Goal: Information Seeking & Learning: Learn about a topic

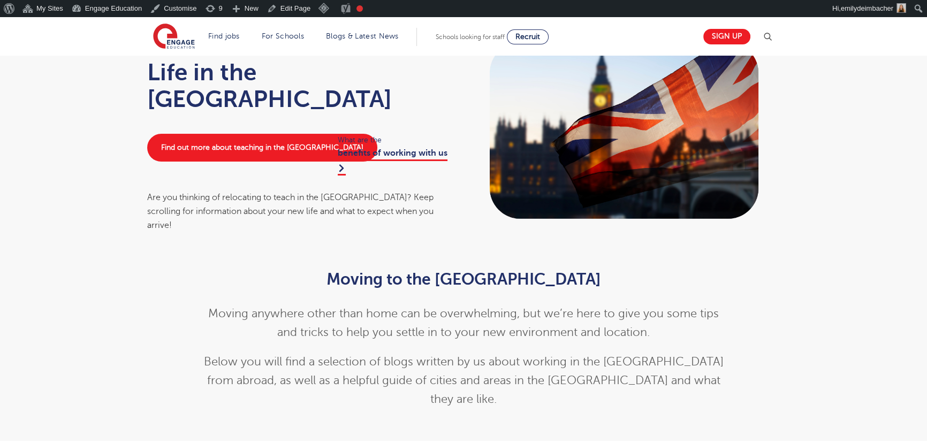
scroll to position [146, 0]
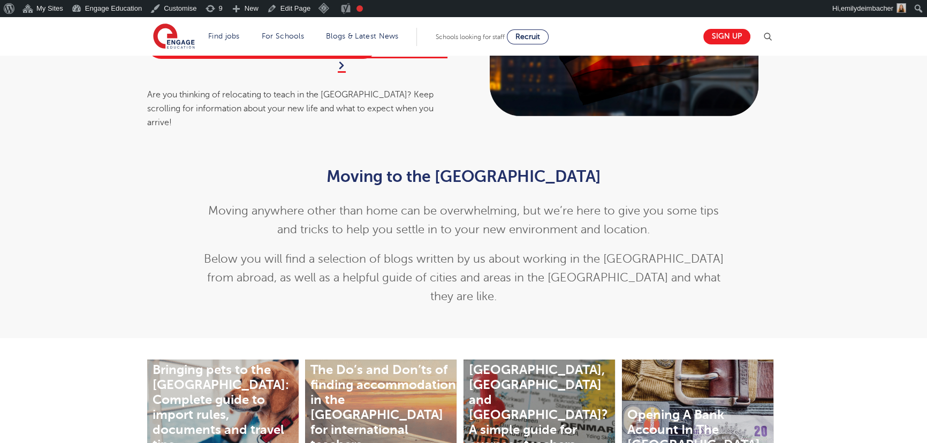
drag, startPoint x: 338, startPoint y: 233, endPoint x: 227, endPoint y: 202, distance: 115.5
click at [338, 233] on div "Moving to the UK Moving anywhere other than home can be overwhelming, but we’re…" at bounding box center [463, 237] width 525 height 139
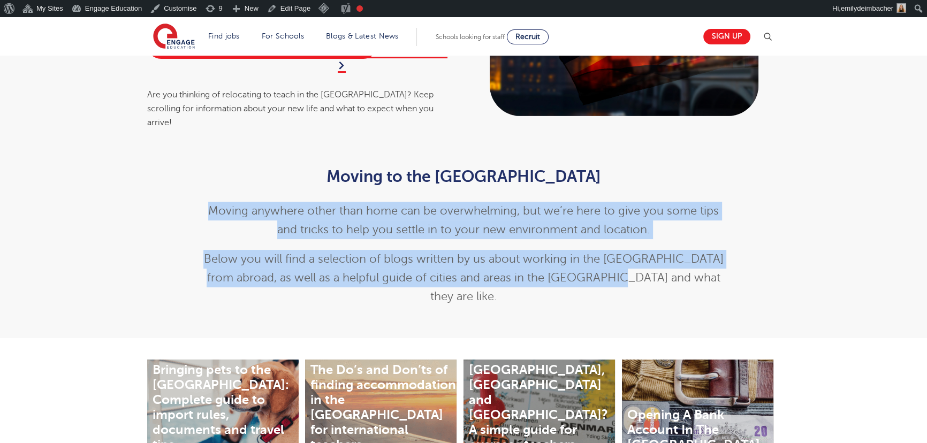
drag, startPoint x: 209, startPoint y: 203, endPoint x: 745, endPoint y: 277, distance: 541.4
click at [745, 277] on div "Moving to the UK Moving anywhere other than home can be overwhelming, but we’re…" at bounding box center [463, 234] width 649 height 165
click at [707, 274] on p "Below you will find a selection of blogs written by us about working in the UK …" at bounding box center [463, 278] width 525 height 56
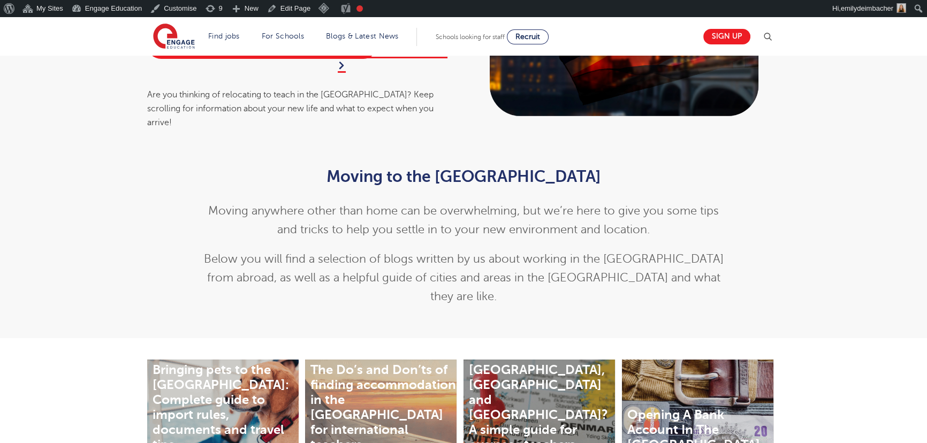
click at [427, 214] on p "Moving anywhere other than home can be overwhelming, but we’re here to give you…" at bounding box center [463, 220] width 525 height 37
click at [361, 174] on h2 "Moving to the UK" at bounding box center [463, 177] width 525 height 18
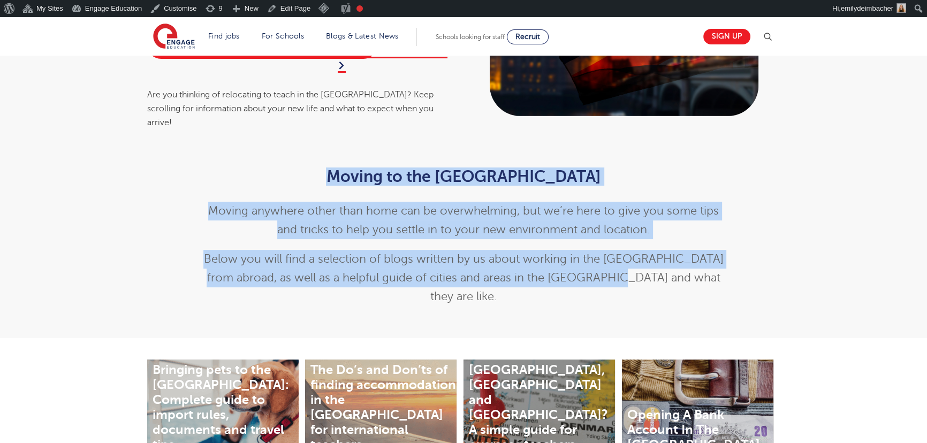
drag, startPoint x: 399, startPoint y: 163, endPoint x: 673, endPoint y: 269, distance: 293.9
click at [673, 269] on div "Moving to the UK Moving anywhere other than home can be overwhelming, but we’re…" at bounding box center [463, 237] width 525 height 139
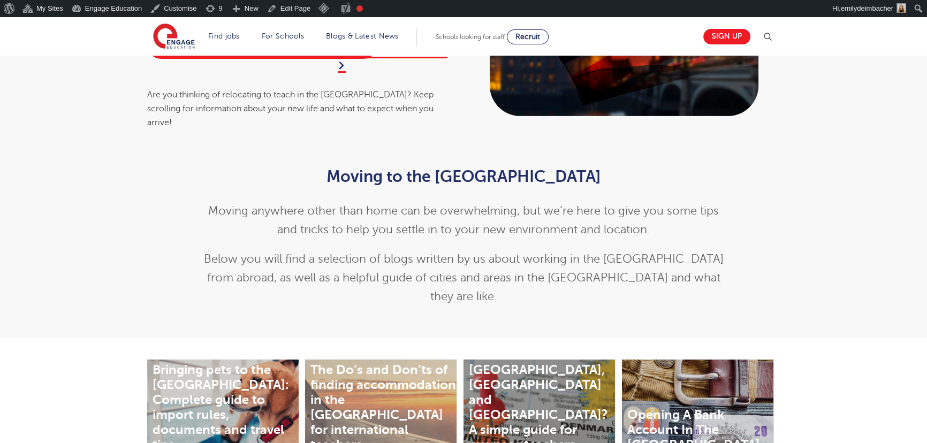
click at [150, 136] on div "Home > Life in the UK Life in the UK Find out more about teaching in the UK Wha…" at bounding box center [463, 30] width 927 height 241
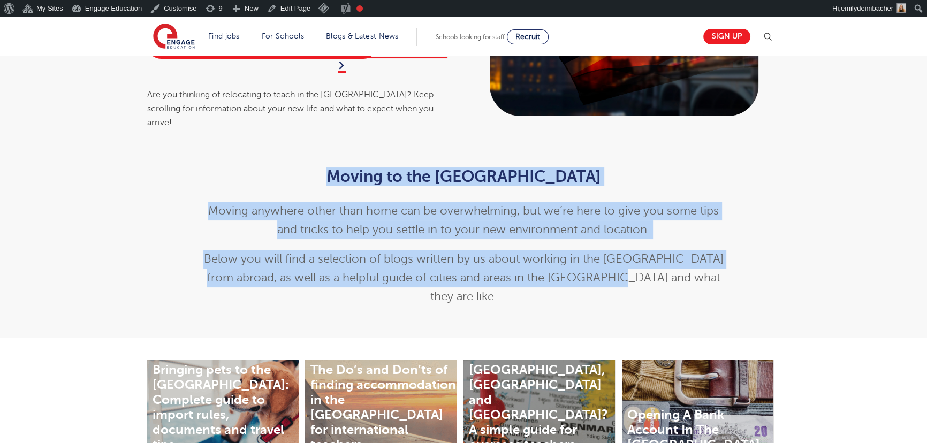
drag, startPoint x: 401, startPoint y: 168, endPoint x: 686, endPoint y: 276, distance: 304.7
click at [685, 282] on div "Moving to the UK Moving anywhere other than home can be overwhelming, but we’re…" at bounding box center [463, 234] width 541 height 165
click at [683, 273] on p "Below you will find a selection of blogs written by us about working in the UK …" at bounding box center [463, 278] width 525 height 56
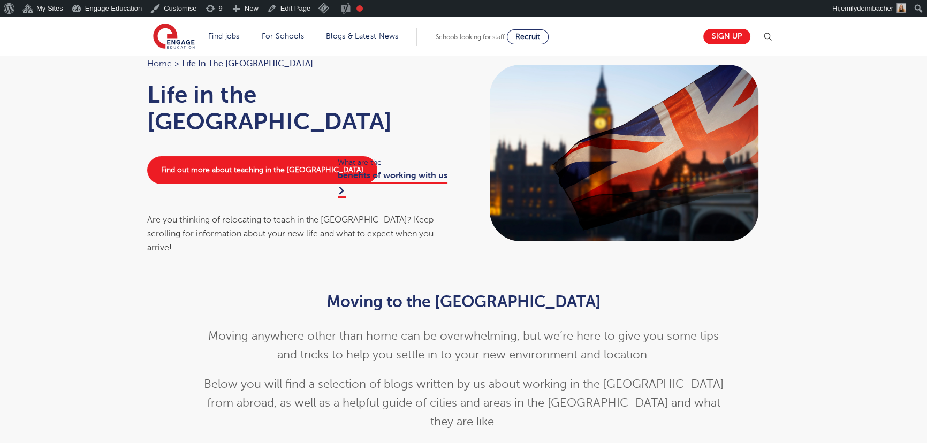
scroll to position [0, 0]
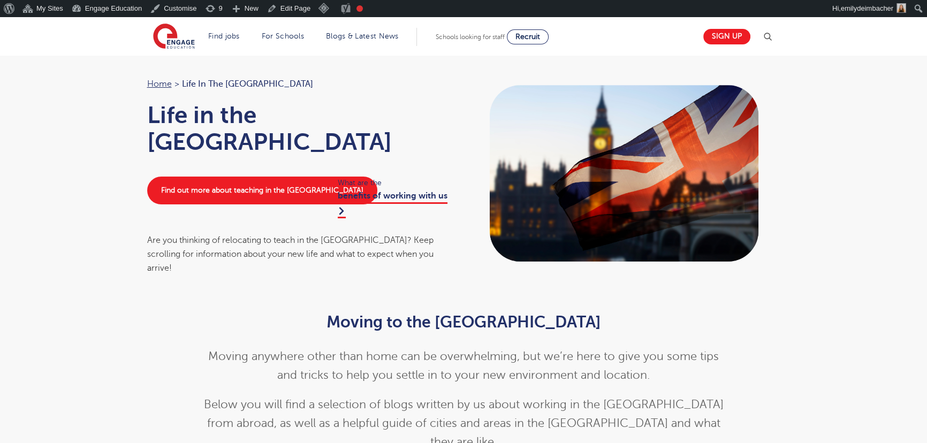
click at [822, 255] on div "Home > Life in the UK Life in the UK Find out more about teaching in the UK Wha…" at bounding box center [463, 176] width 927 height 241
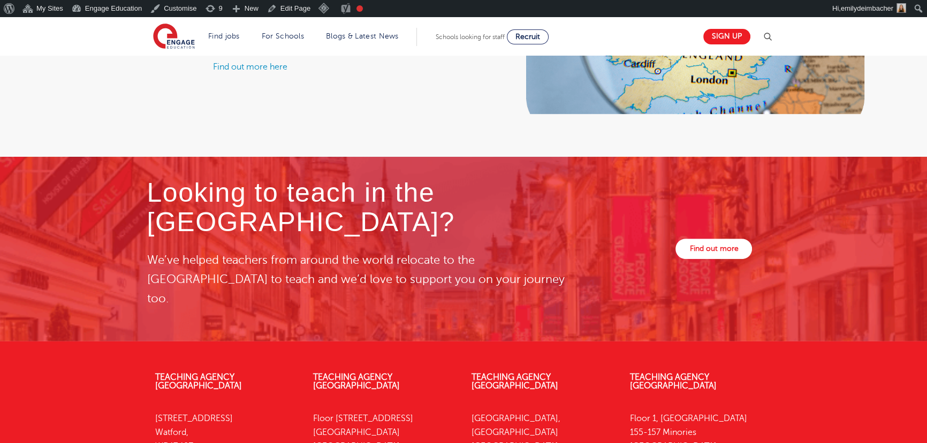
scroll to position [757, 0]
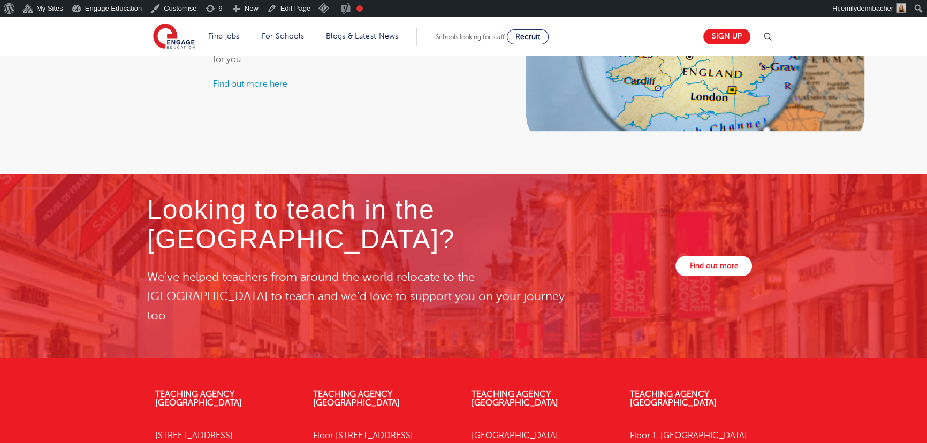
click at [181, 91] on div "Area Guides Wanting a guide of areas in the UK to help you decide where to live…" at bounding box center [232, 41] width 464 height 179
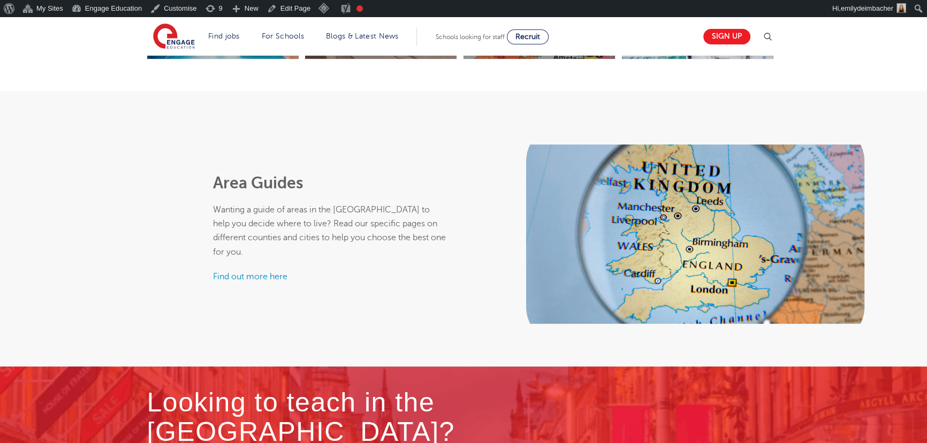
scroll to position [562, 0]
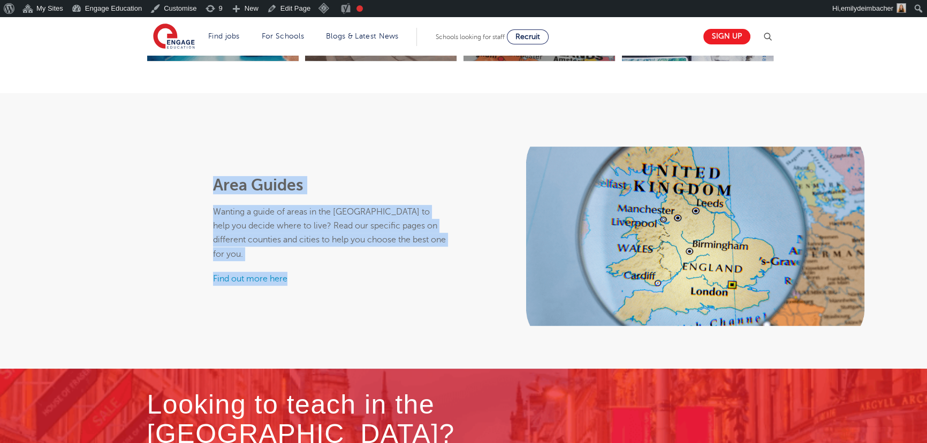
drag, startPoint x: 208, startPoint y: 157, endPoint x: 309, endPoint y: 240, distance: 130.9
click at [309, 240] on div "Area Guides Wanting a guide of areas in the UK to help you decide where to live…" at bounding box center [330, 236] width 252 height 179
click at [311, 217] on p "Wanting a guide of areas in the UK to help you decide where to live? Read our s…" at bounding box center [330, 233] width 234 height 56
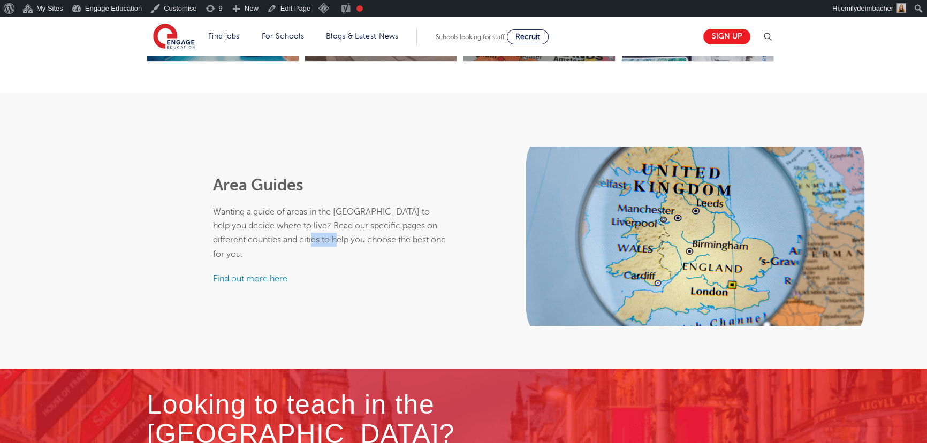
click at [311, 217] on p "Wanting a guide of areas in the UK to help you decide where to live? Read our s…" at bounding box center [330, 233] width 234 height 56
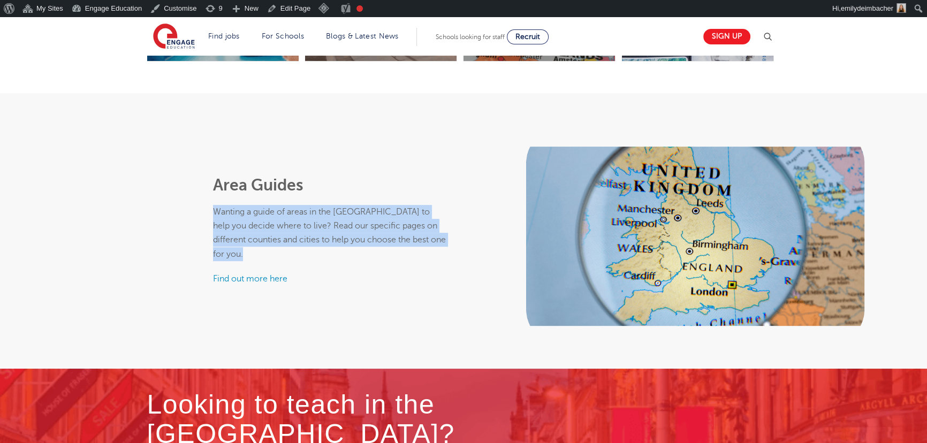
click at [311, 217] on p "Wanting a guide of areas in the UK to help you decide where to live? Read our s…" at bounding box center [330, 233] width 234 height 56
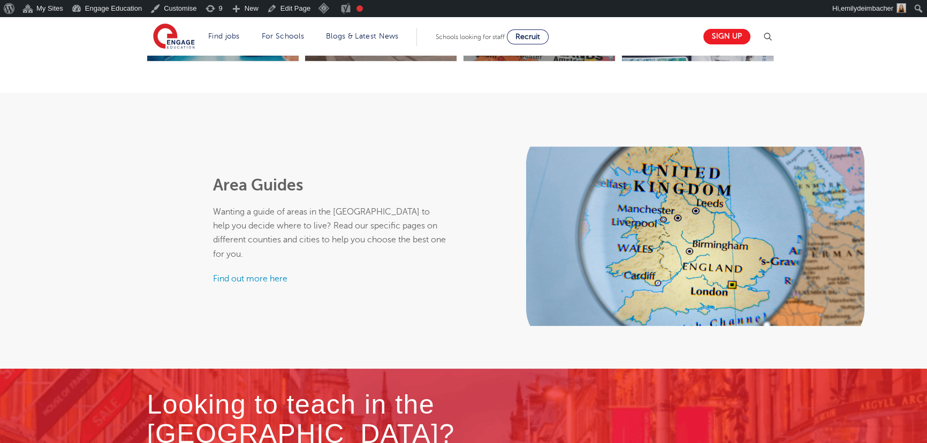
click at [331, 272] on p "Find out more here" at bounding box center [330, 279] width 234 height 14
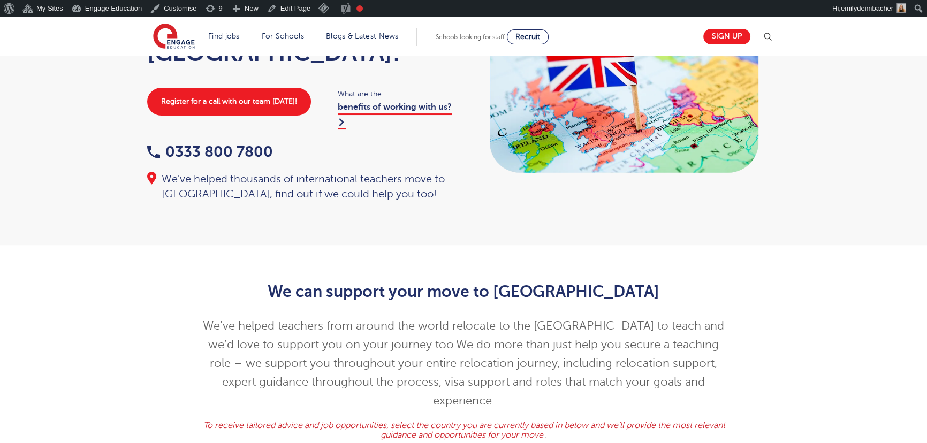
scroll to position [97, 0]
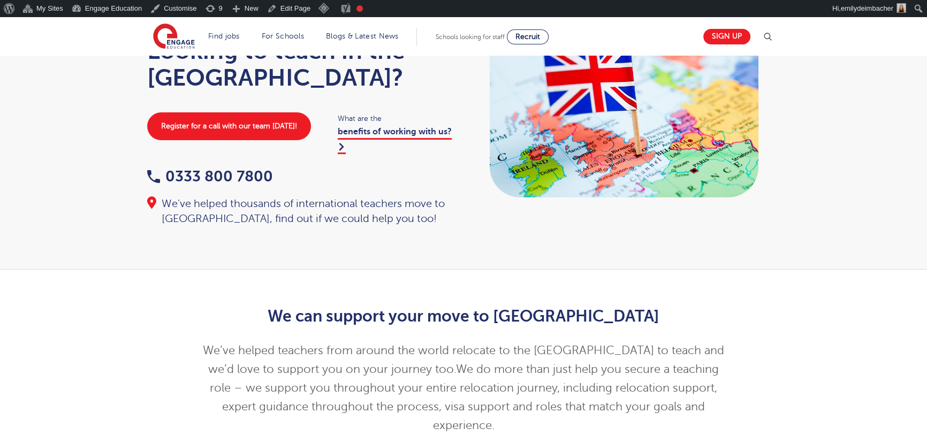
drag, startPoint x: 575, startPoint y: 421, endPoint x: 171, endPoint y: 408, distance: 403.9
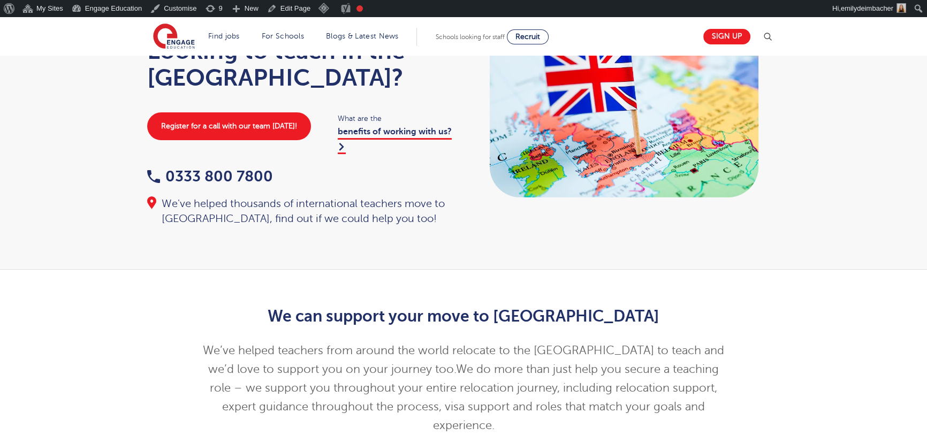
click at [171, 408] on div "We can support your move to [GEOGRAPHIC_DATA] We’ve helped teachers from around…" at bounding box center [463, 383] width 649 height 184
click at [335, 369] on span "We do more than just help you secure a teaching role – we support you throughou…" at bounding box center [464, 397] width 509 height 69
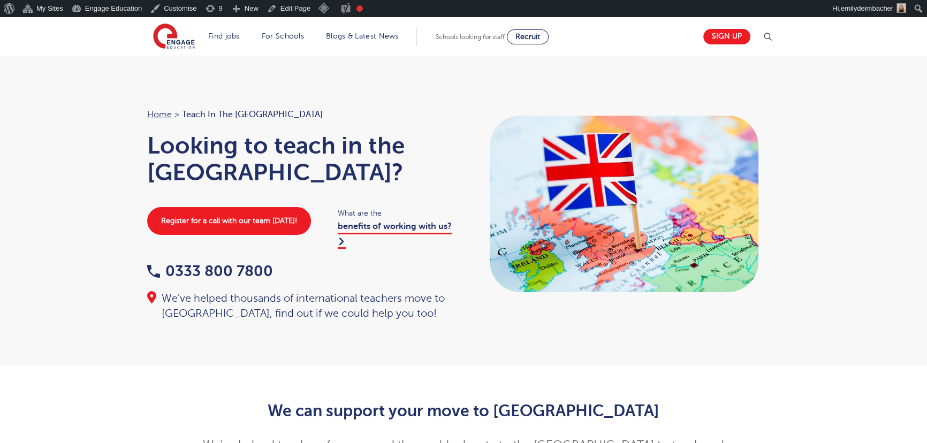
scroll to position [0, 0]
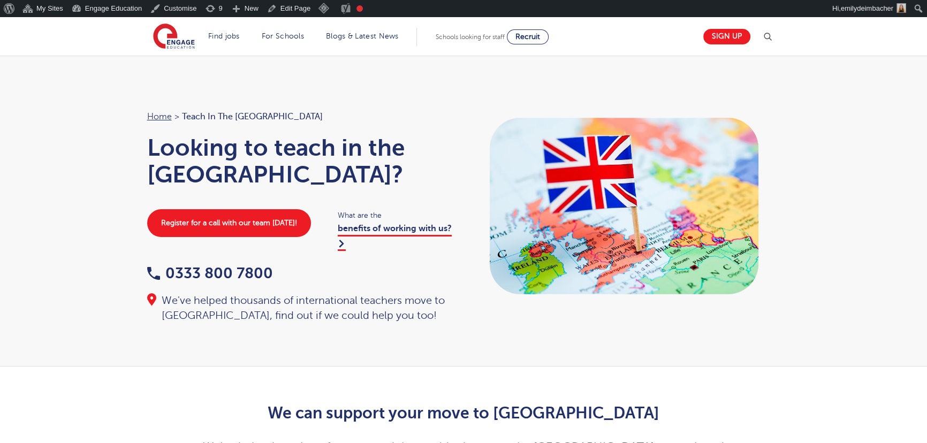
click at [465, 404] on h2 "We can support your move to [GEOGRAPHIC_DATA]" at bounding box center [463, 413] width 525 height 18
click at [302, 95] on div "Home > Teach in the [GEOGRAPHIC_DATA] Looking to teach in the [GEOGRAPHIC_DATA]…" at bounding box center [463, 211] width 927 height 311
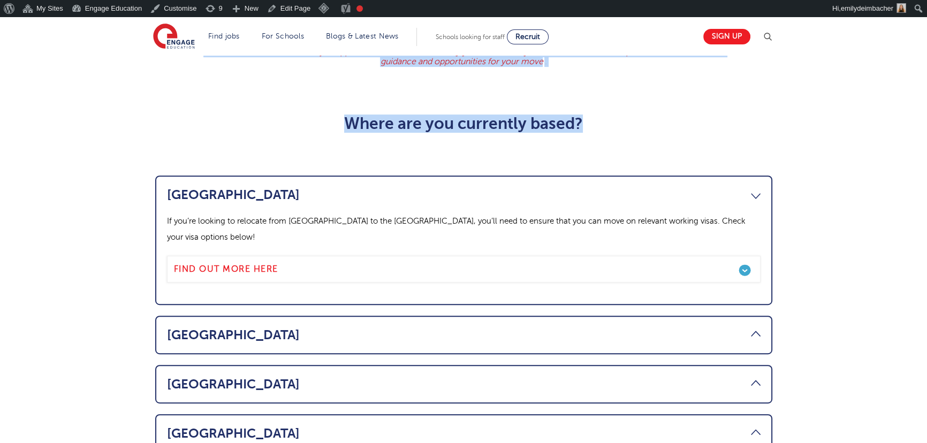
drag, startPoint x: 329, startPoint y: 387, endPoint x: 732, endPoint y: 91, distance: 500.3
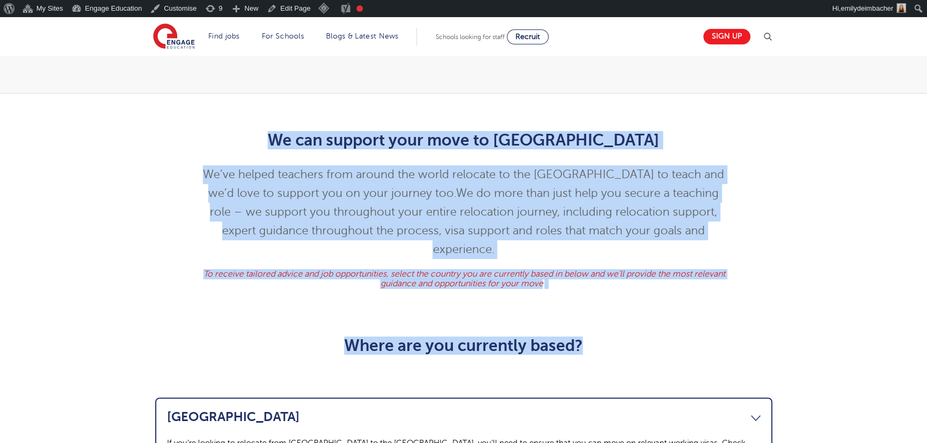
scroll to position [252, 0]
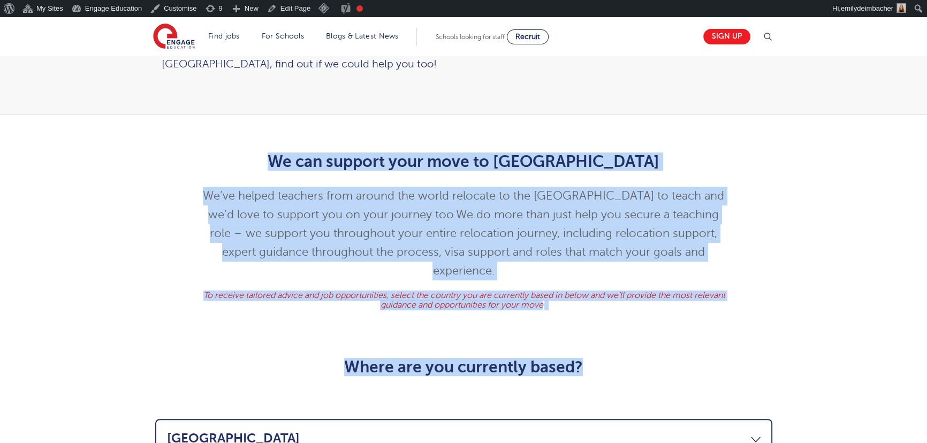
click at [503, 291] on span "To receive tailored advice and job opportunities, select the country you are cu…" at bounding box center [464, 300] width 522 height 19
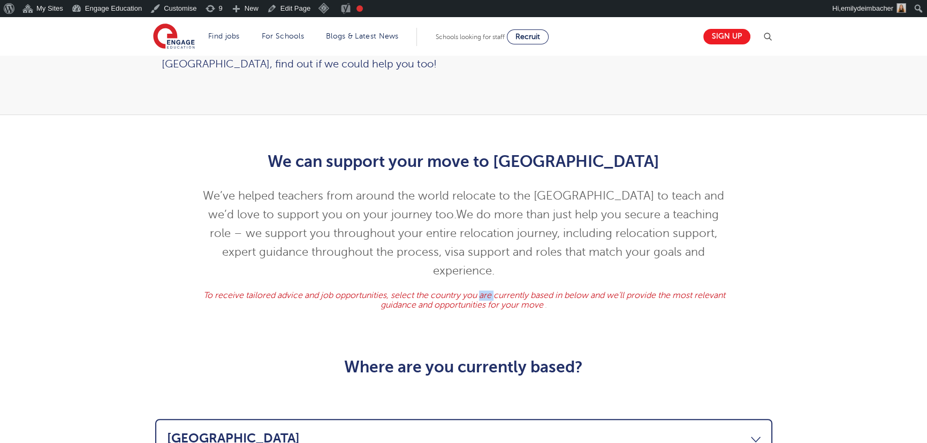
click at [503, 291] on span "To receive tailored advice and job opportunities, select the country you are cu…" at bounding box center [464, 300] width 522 height 19
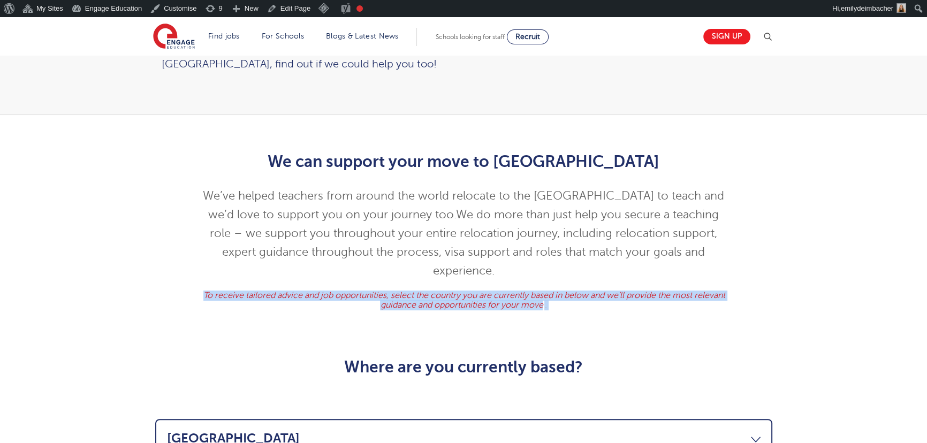
click at [503, 291] on span "To receive tailored advice and job opportunities, select the country you are cu…" at bounding box center [464, 300] width 522 height 19
click at [580, 291] on h5 "To receive tailored advice and job opportunities, select the country you are cu…" at bounding box center [463, 300] width 525 height 19
drag, startPoint x: 576, startPoint y: 267, endPoint x: 213, endPoint y: 259, distance: 363.1
click at [213, 291] on h5 "To receive tailored advice and job opportunities, select the country you are cu…" at bounding box center [463, 300] width 525 height 19
click at [215, 291] on h5 "To receive tailored advice and job opportunities, select the country you are cu…" at bounding box center [463, 300] width 525 height 19
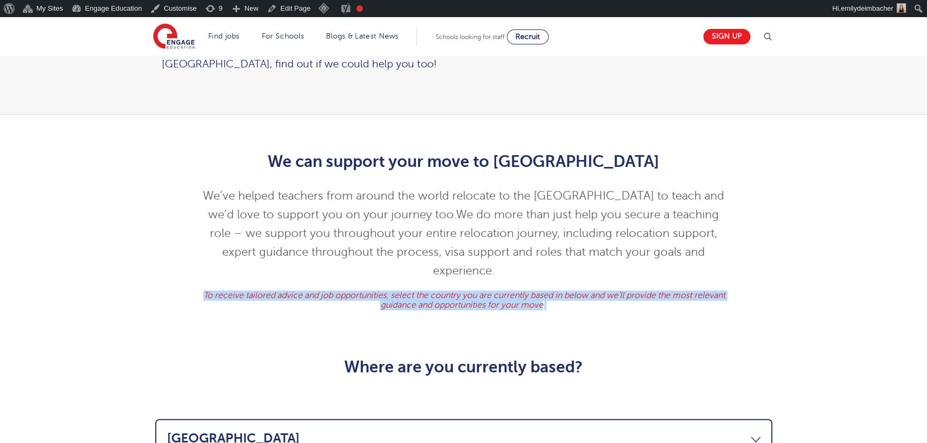
drag, startPoint x: 218, startPoint y: 254, endPoint x: 582, endPoint y: 267, distance: 364.3
click at [582, 291] on h5 "To receive tailored advice and job opportunities, select the country you are cu…" at bounding box center [463, 300] width 525 height 19
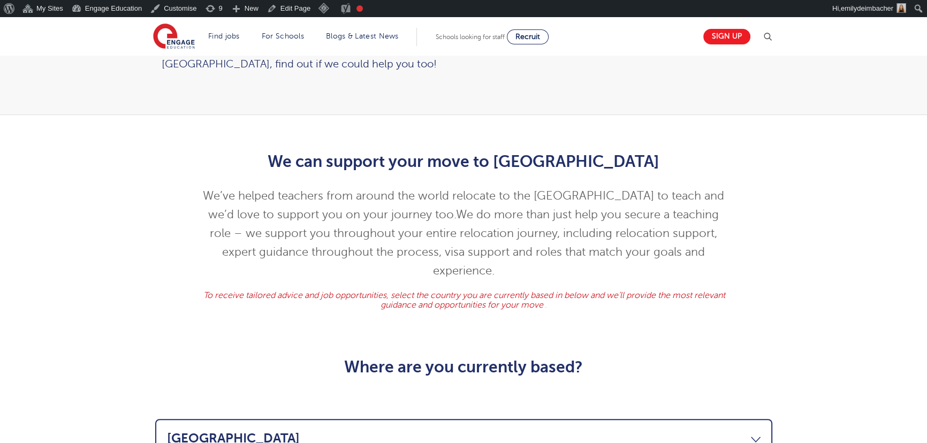
click at [567, 234] on span "We do more than just help you secure a teaching role – we support you throughou…" at bounding box center [464, 242] width 509 height 69
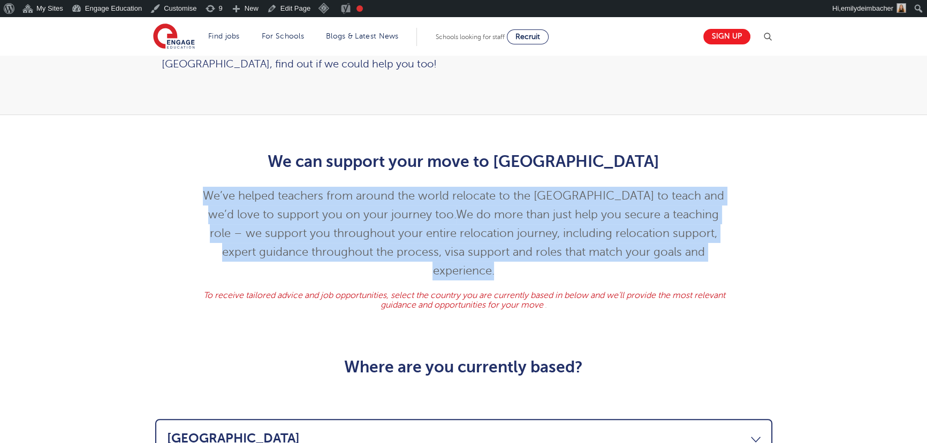
drag, startPoint x: 220, startPoint y: 172, endPoint x: 738, endPoint y: 229, distance: 521.3
click at [738, 229] on div "We can support your move to [GEOGRAPHIC_DATA] We’ve helped teachers from around…" at bounding box center [463, 229] width 649 height 184
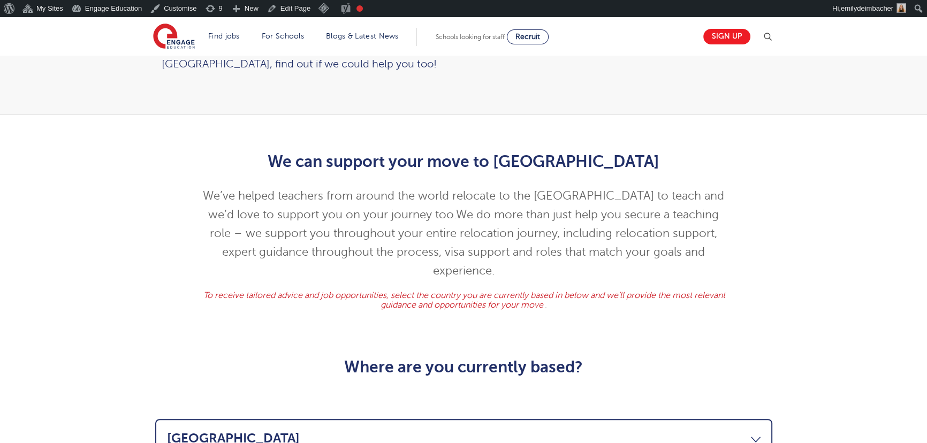
click at [395, 153] on h2 "We can support your move to [GEOGRAPHIC_DATA]" at bounding box center [463, 162] width 525 height 18
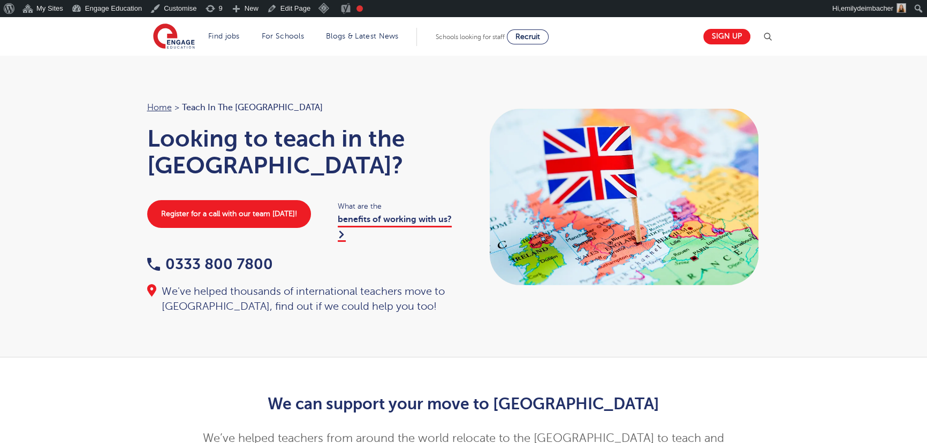
scroll to position [0, 0]
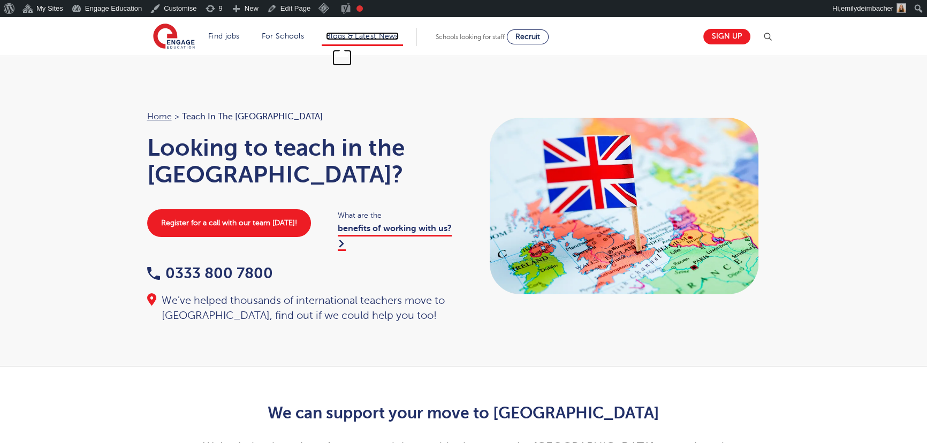
click at [383, 35] on link "Blogs & Latest News" at bounding box center [362, 36] width 73 height 8
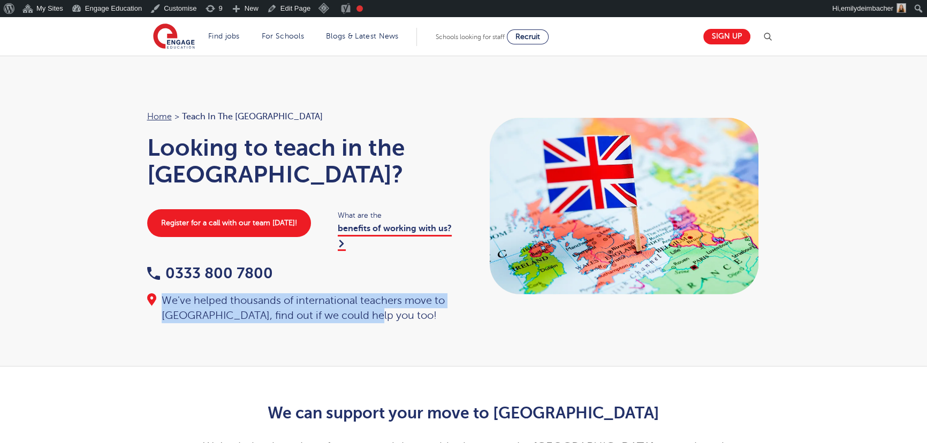
drag, startPoint x: 164, startPoint y: 274, endPoint x: 371, endPoint y: 290, distance: 207.3
click at [371, 293] on div "We've helped thousands of international teachers move to [GEOGRAPHIC_DATA], fin…" at bounding box center [300, 308] width 306 height 30
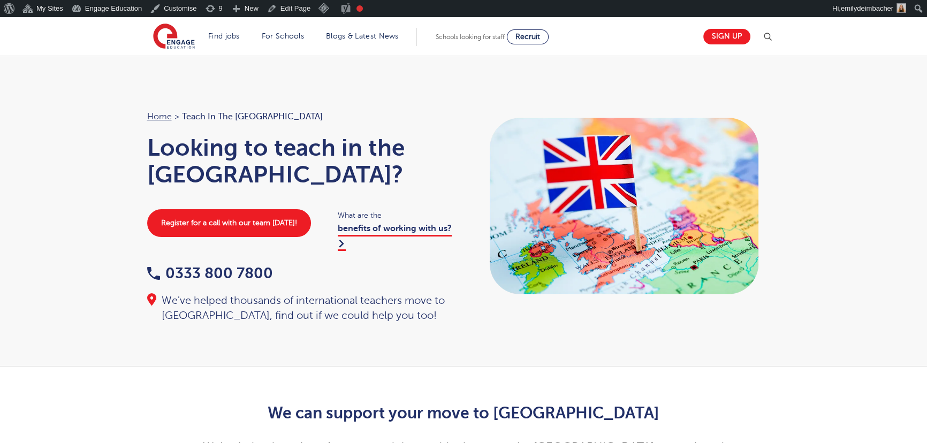
click at [309, 404] on h2 "We can support your move to [GEOGRAPHIC_DATA]" at bounding box center [463, 413] width 525 height 18
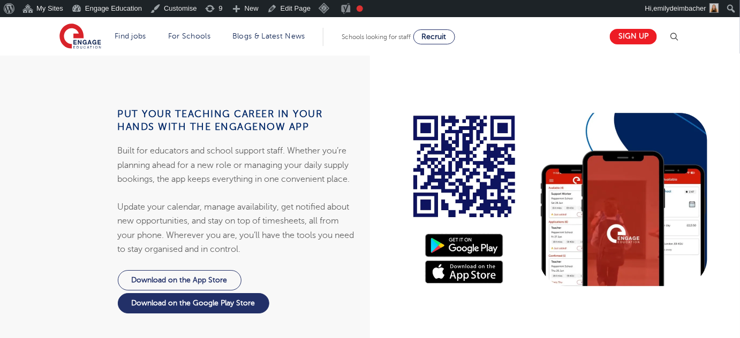
scroll to position [1033, 0]
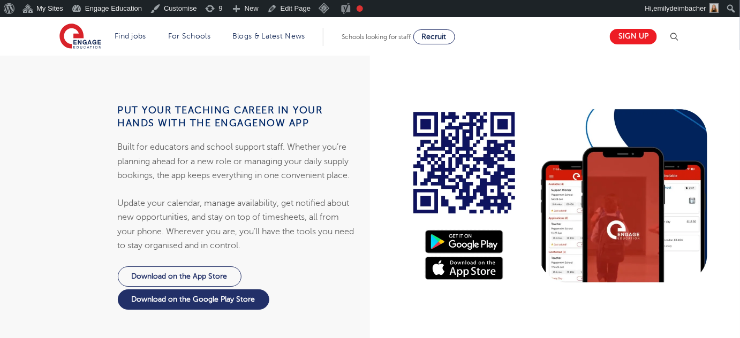
click at [42, 131] on div "Put your teaching career in your hands with the EngageNow app Built for educato…" at bounding box center [181, 196] width 378 height 292
click at [74, 28] on img at bounding box center [80, 37] width 42 height 27
